Goal: Information Seeking & Learning: Understand process/instructions

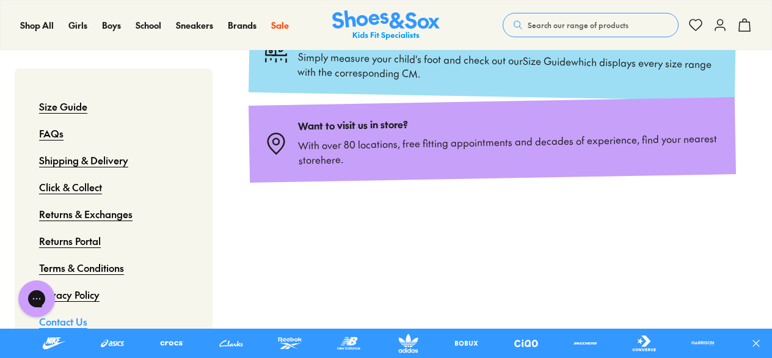
scroll to position [366, 0]
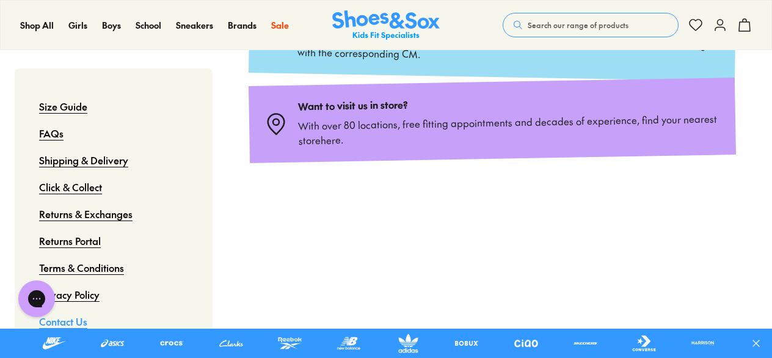
click at [91, 215] on link "Returns & Exchanges" at bounding box center [85, 213] width 93 height 27
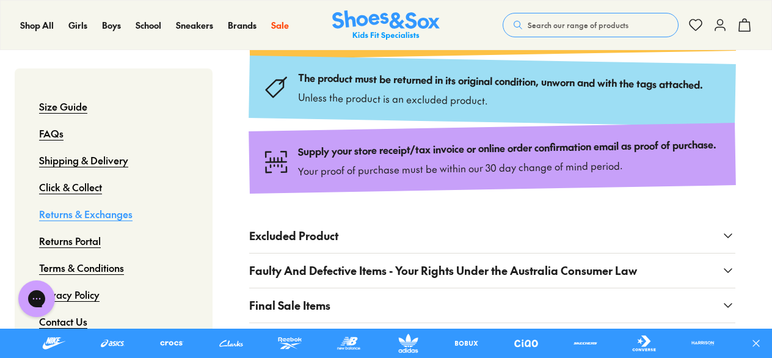
scroll to position [366, 0]
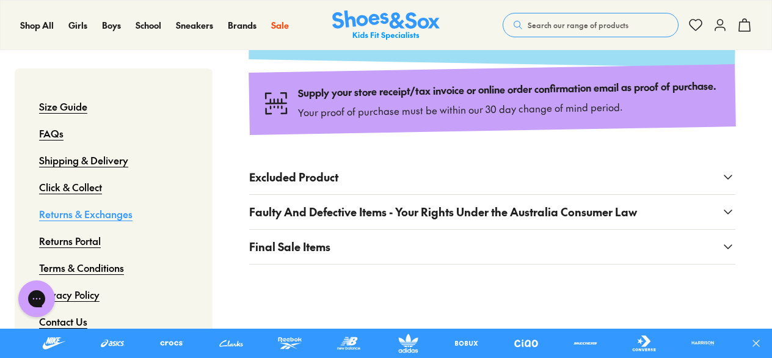
click at [318, 220] on span "Faulty And Defective Items - Your Rights Under the Australia Consumer Law" at bounding box center [443, 211] width 388 height 16
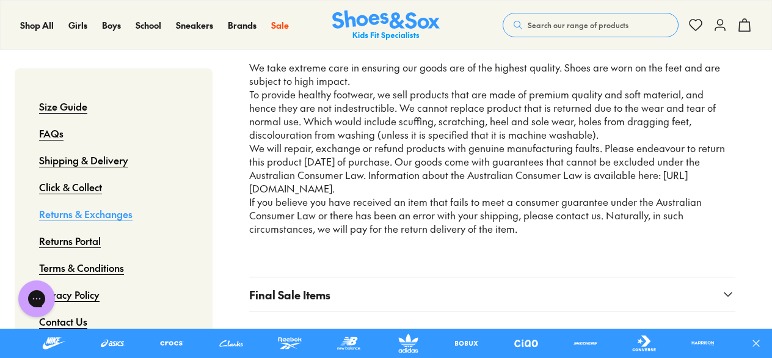
scroll to position [550, 0]
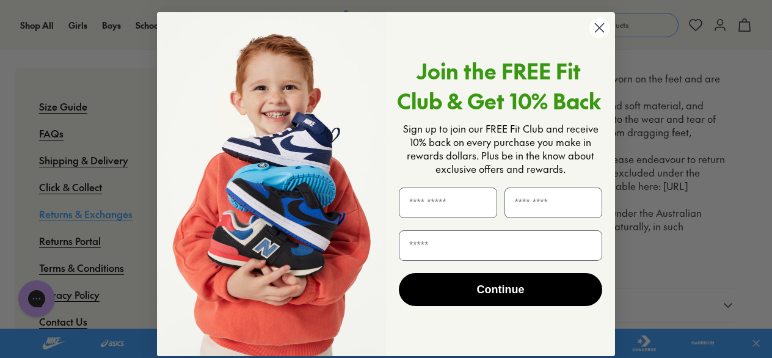
click at [589, 29] on circle "Close dialog" at bounding box center [599, 28] width 20 height 20
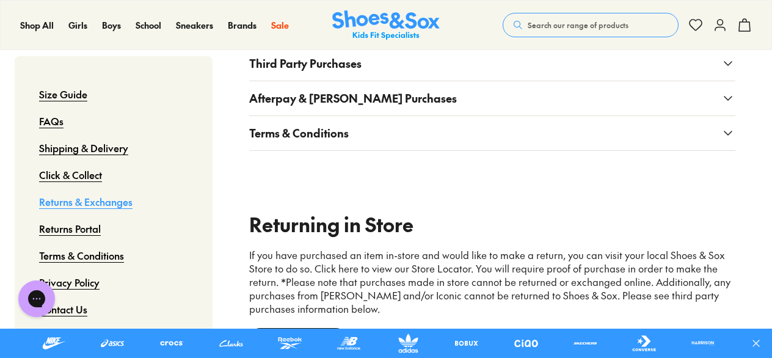
scroll to position [1221, 0]
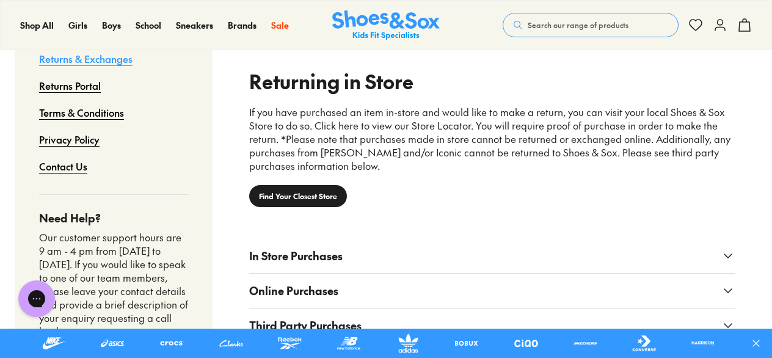
click at [81, 180] on link "Contact Us" at bounding box center [63, 166] width 48 height 27
